Goal: Task Accomplishment & Management: Complete application form

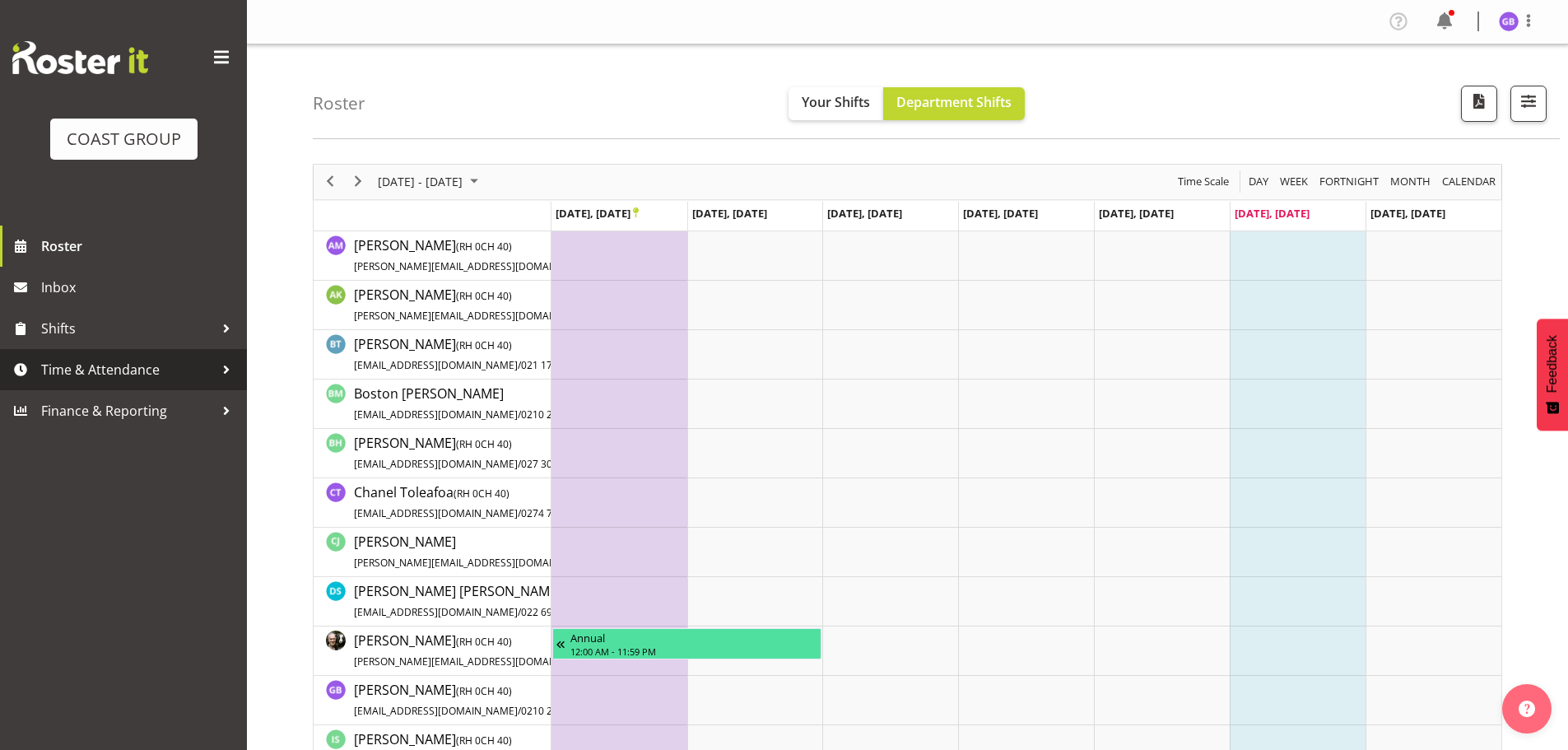
click at [164, 360] on span "Time & Attendance" at bounding box center [127, 370] width 173 height 25
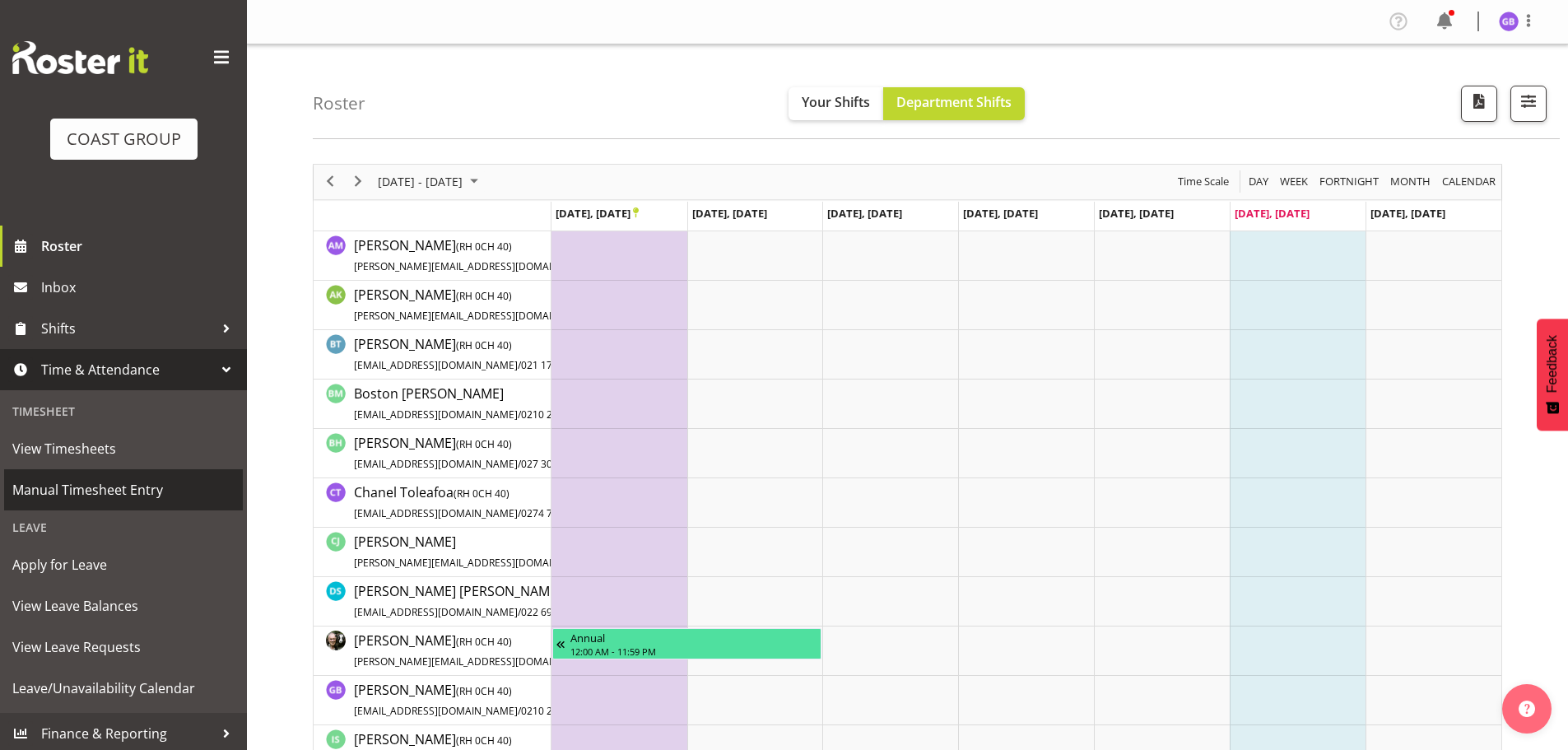
click at [146, 483] on span "Manual Timesheet Entry" at bounding box center [124, 490] width 223 height 25
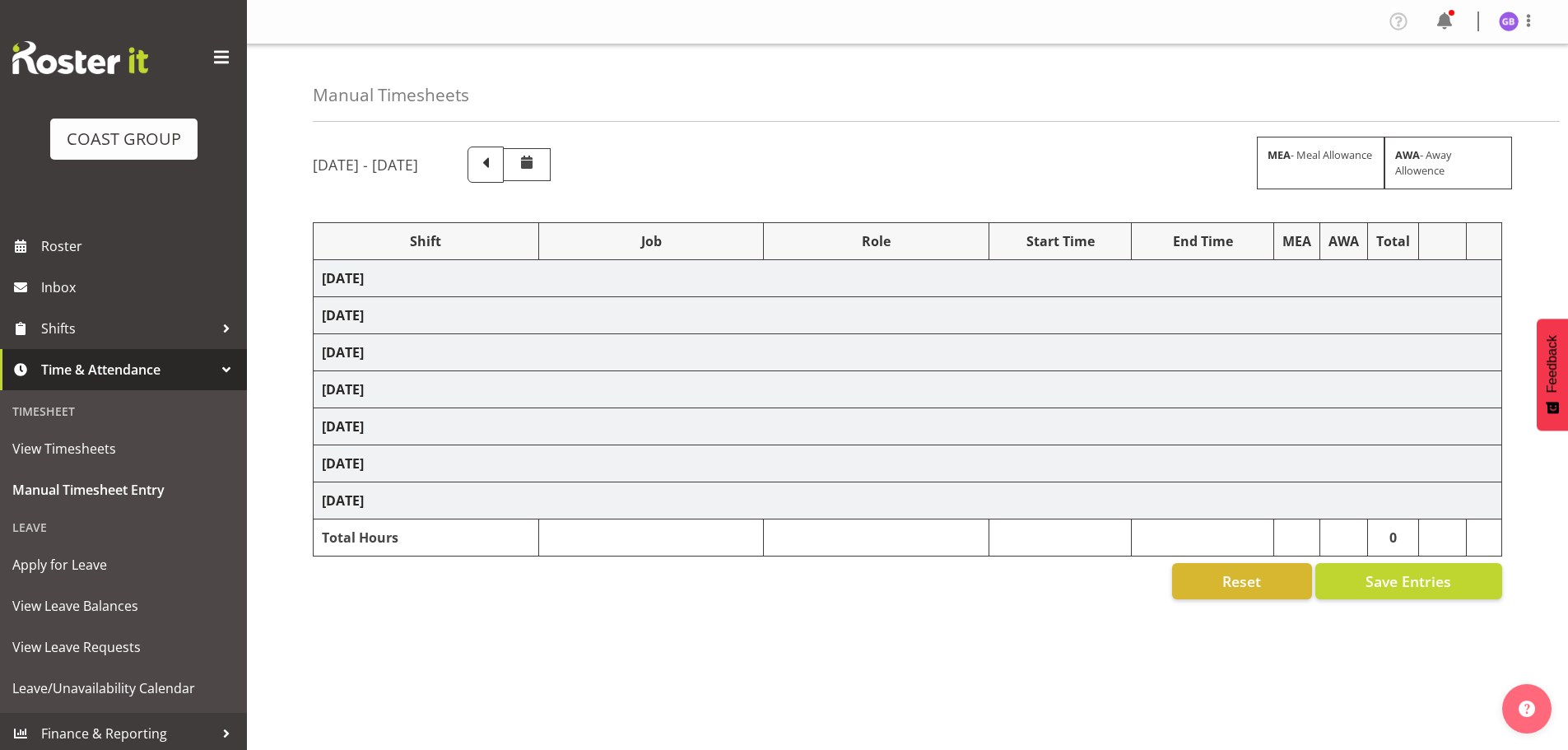
select select "16481"
select select "610"
select select "16481"
select select "610"
select select "16481"
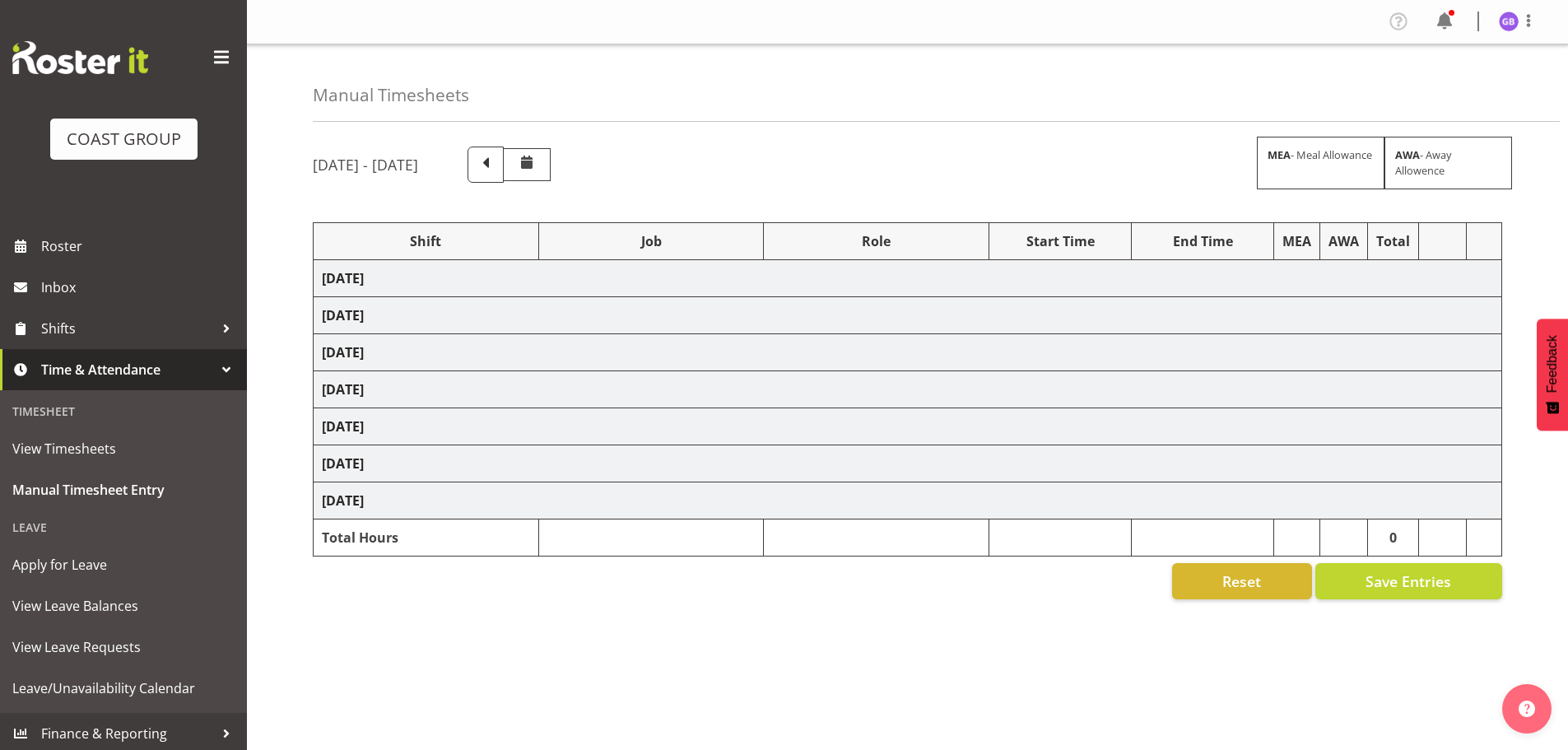
select select "610"
select select "16481"
select select "610"
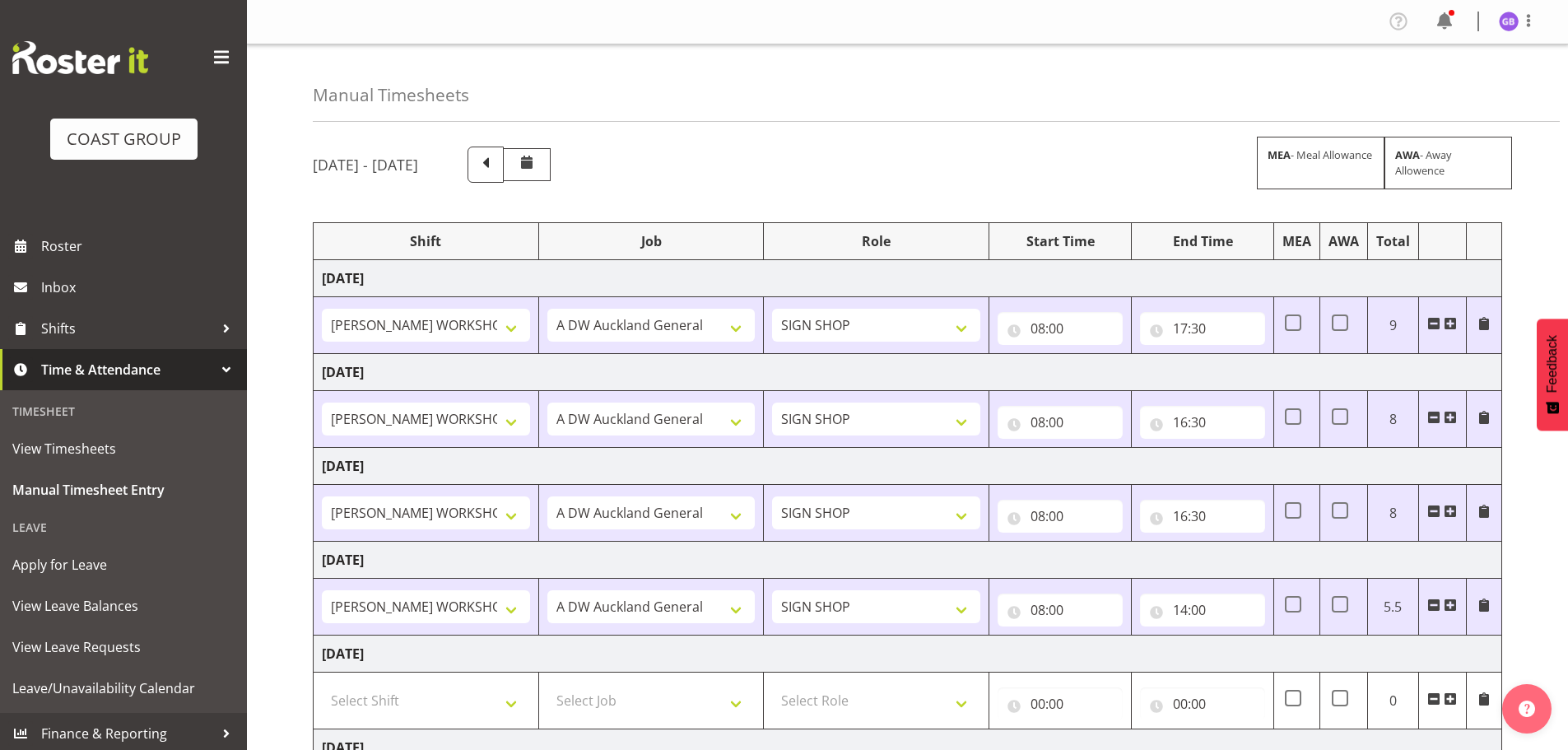
scroll to position [272, 0]
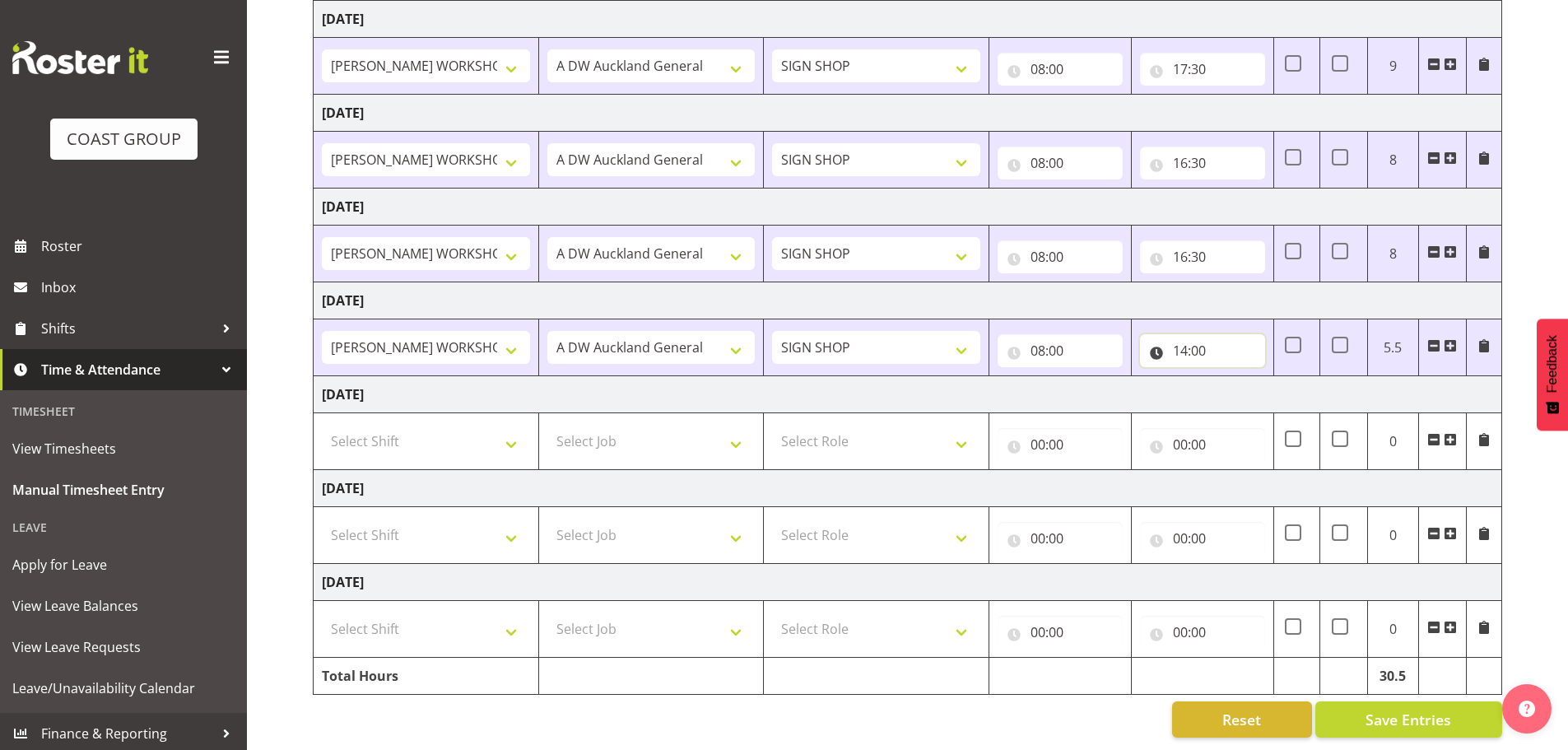
drag, startPoint x: 1179, startPoint y: 341, endPoint x: 1180, endPoint y: 350, distance: 9.1
click at [1178, 341] on input "14:00" at bounding box center [1202, 350] width 125 height 33
click at [1257, 381] on select "00 01 02 03 04 05 06 07 08 09 10 11 12 13 14 15 16 17 18 19 20 21 22 23" at bounding box center [1252, 393] width 37 height 33
select select "15"
click at [1234, 377] on select "00 01 02 03 04 05 06 07 08 09 10 11 12 13 14 15 16 17 18 19 20 21 22 23" at bounding box center [1252, 393] width 37 height 33
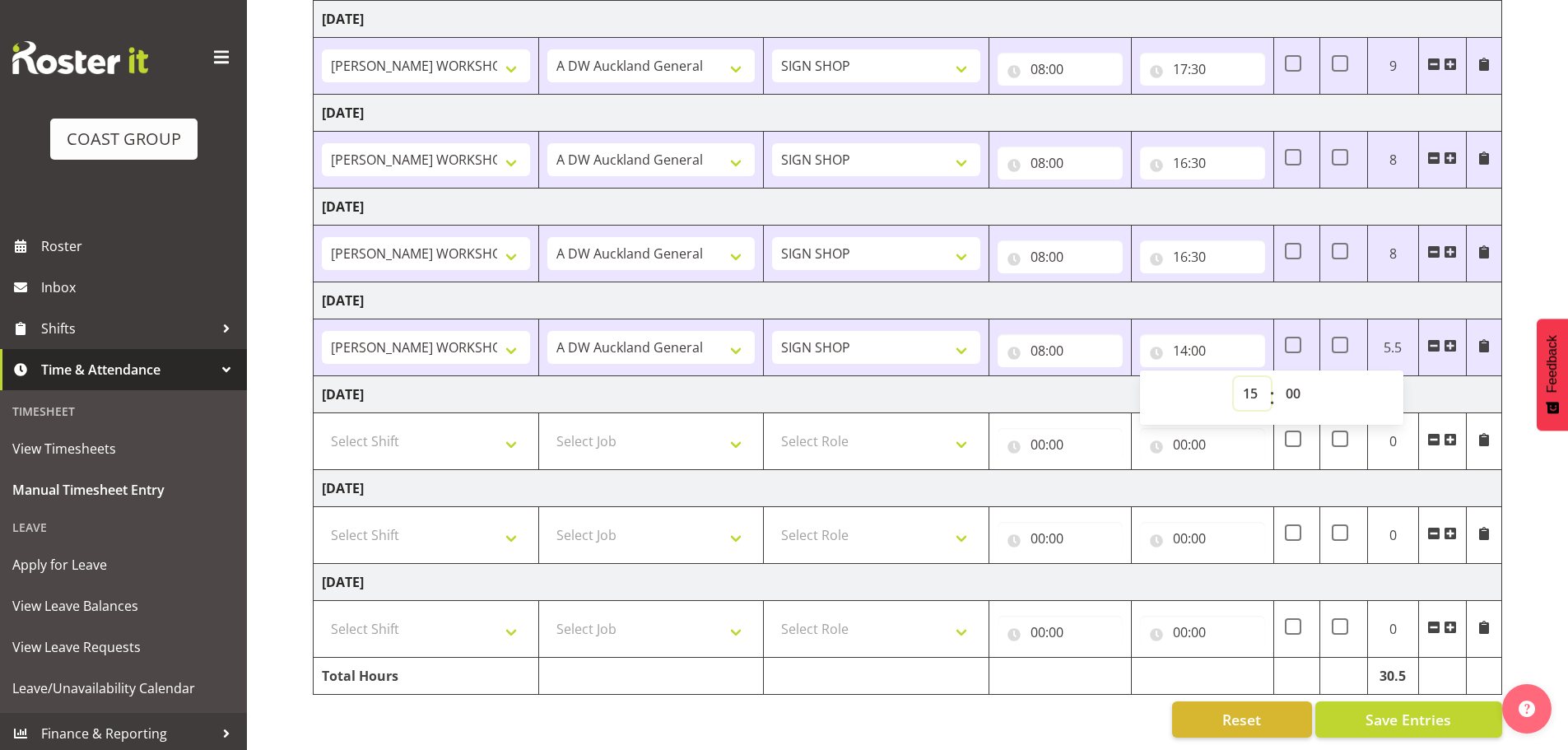
type input "15:00"
click at [1406, 709] on span "Save Entries" at bounding box center [1408, 720] width 86 height 22
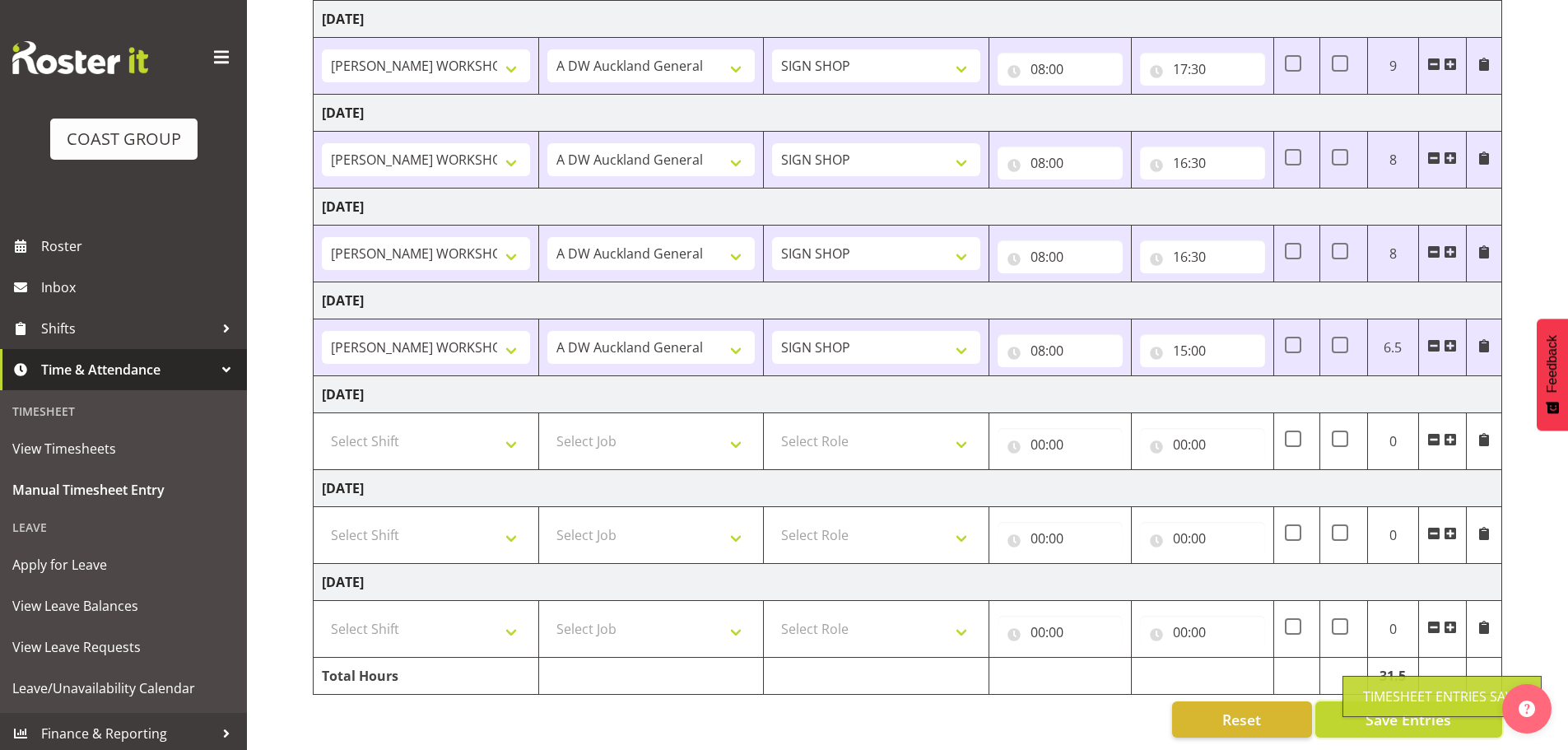
scroll to position [0, 0]
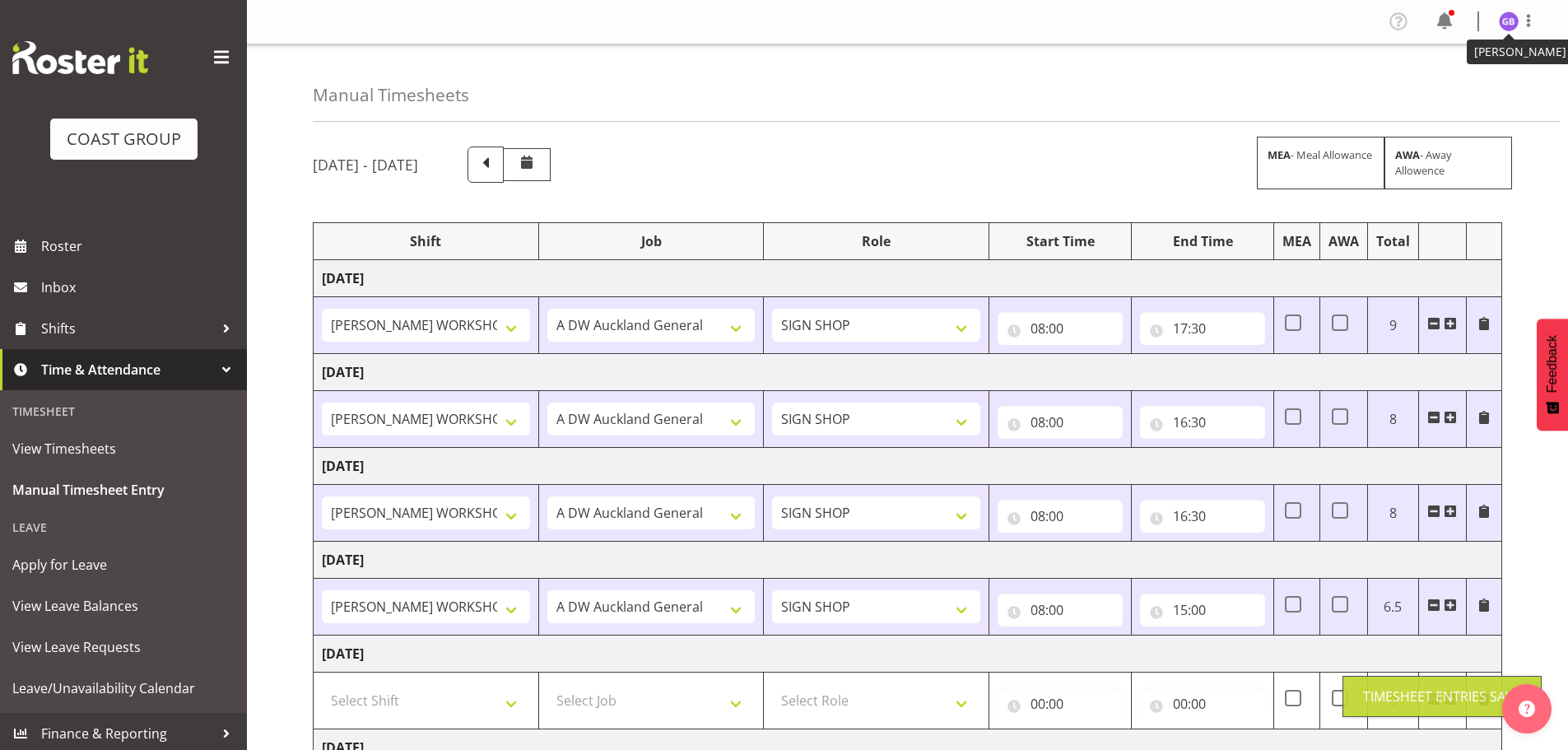
click at [1510, 21] on img at bounding box center [1509, 21] width 20 height 20
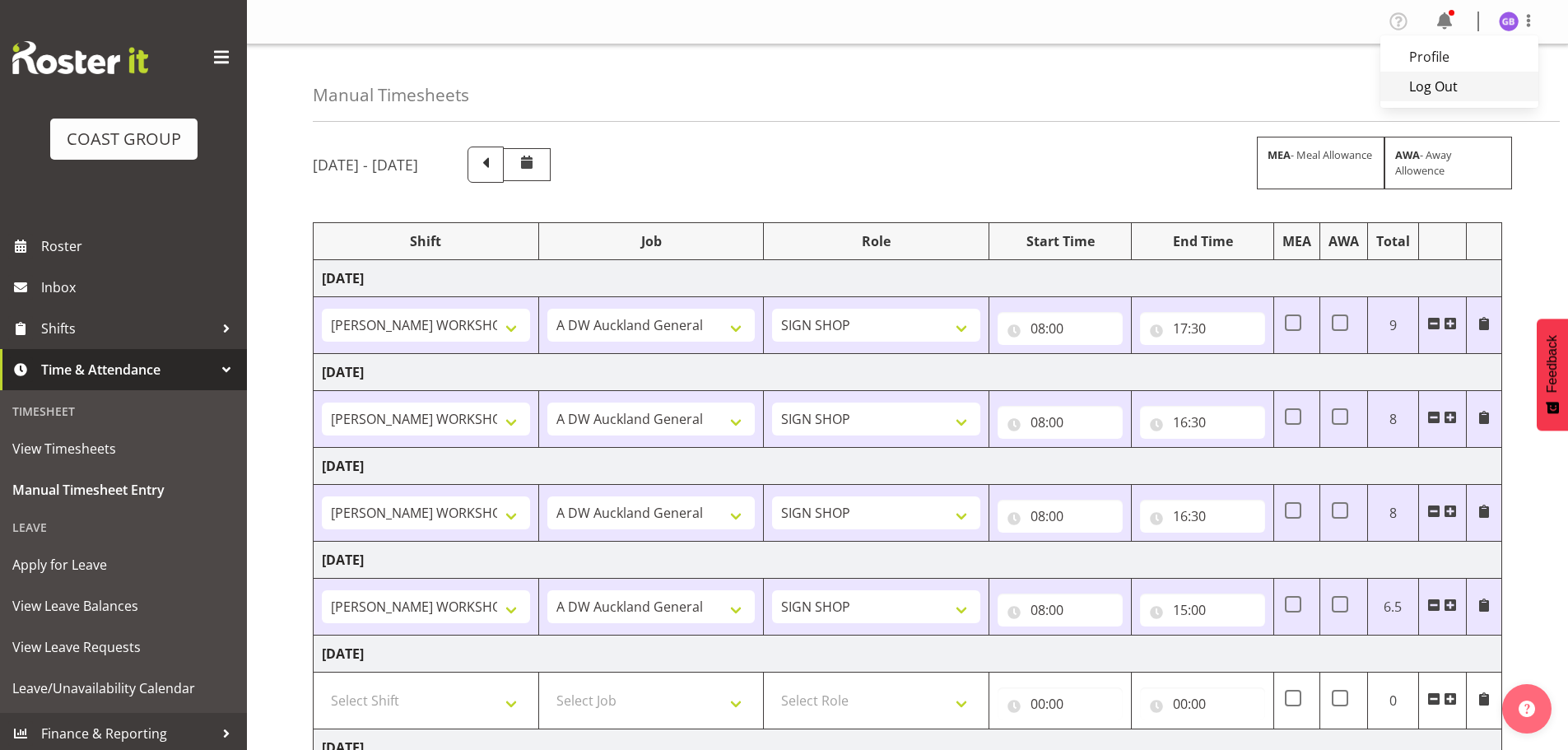
click at [1441, 84] on link "Log Out" at bounding box center [1460, 86] width 158 height 29
